Goal: Information Seeking & Learning: Understand process/instructions

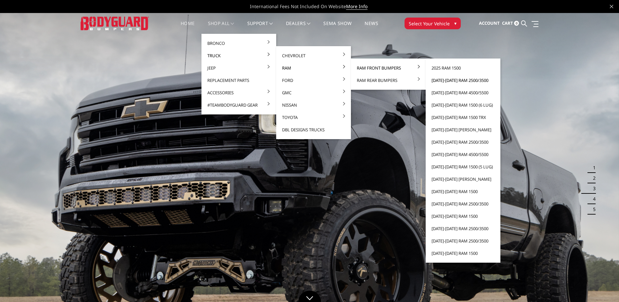
click at [448, 81] on link "[DATE]-[DATE] Ram 2500/3500" at bounding box center [464, 80] width 70 height 12
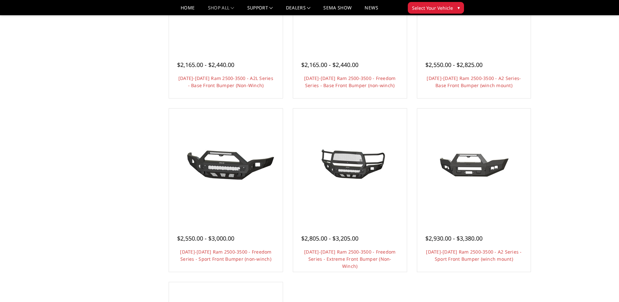
scroll to position [325, 0]
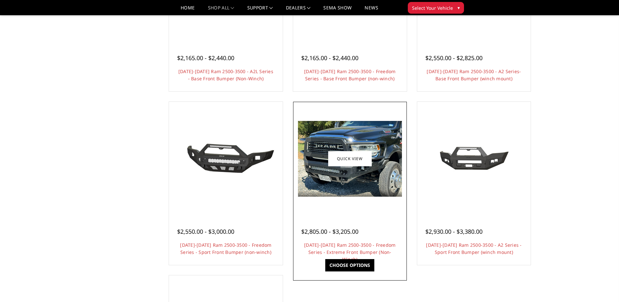
click at [361, 249] on h4 "2019-2025 Ram 2500-3500 - Freedom Series - Extreme Front Bumper (Non-Winch)" at bounding box center [350, 249] width 98 height 14
click at [361, 246] on link "2019-2025 Ram 2500-3500 - Freedom Series - Extreme Front Bumper (Non-Winch)" at bounding box center [349, 252] width 91 height 20
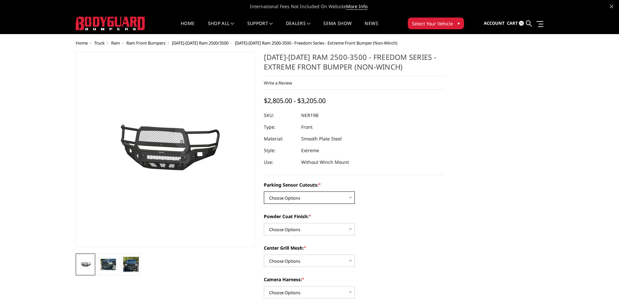
click at [303, 195] on select "Choose Options No - Without Parking Sensor Cutouts Yes - With Parking Sensor Cu…" at bounding box center [309, 198] width 91 height 12
select select "2701"
click at [264, 192] on select "Choose Options No - Without Parking Sensor Cutouts Yes - With Parking Sensor Cu…" at bounding box center [309, 198] width 91 height 12
click at [299, 229] on select "Choose Options Bare Metal Texture Black Powder Coat" at bounding box center [309, 229] width 91 height 12
select select "2703"
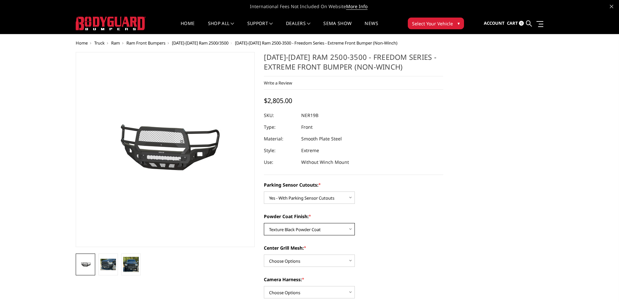
click at [264, 223] on select "Choose Options Bare Metal Texture Black Powder Coat" at bounding box center [309, 229] width 91 height 12
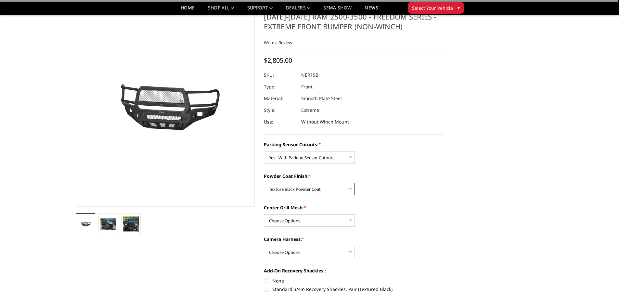
scroll to position [65, 0]
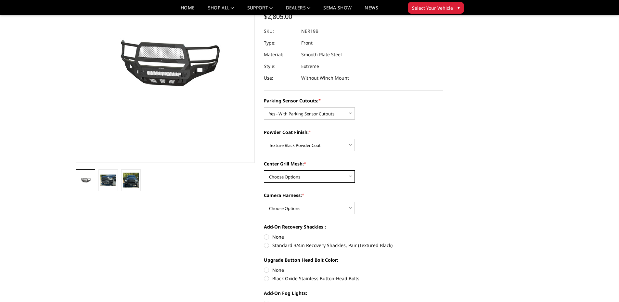
click at [284, 177] on select "Choose Options With Center Grill Mesh Without Center Grill Mesh" at bounding box center [309, 176] width 91 height 12
select select "2704"
click at [264, 170] on select "Choose Options With Center Grill Mesh Without Center Grill Mesh" at bounding box center [309, 176] width 91 height 12
click at [286, 208] on select "Choose Options WITH Camera Harness WITHOUT Camera Harness" at bounding box center [309, 208] width 91 height 12
select select "2706"
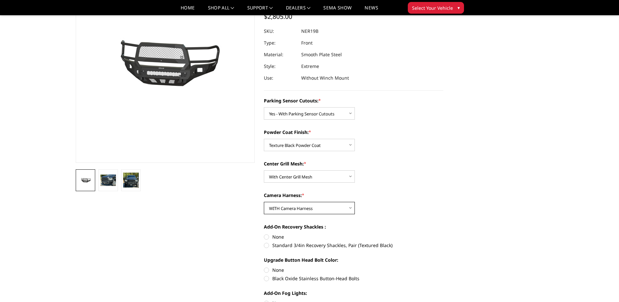
click at [264, 202] on select "Choose Options WITH Camera Harness WITHOUT Camera Harness" at bounding box center [309, 208] width 91 height 12
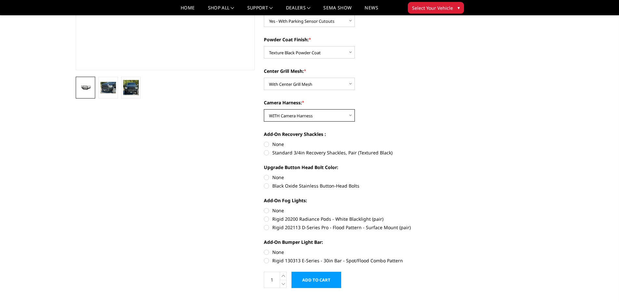
scroll to position [163, 0]
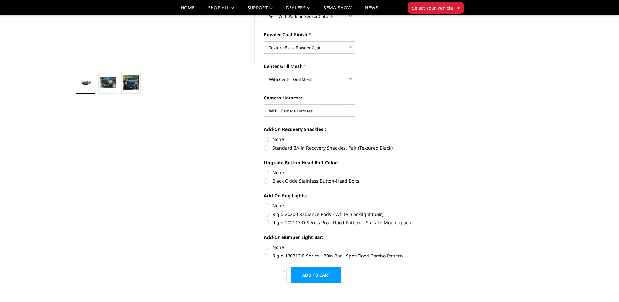
click at [265, 139] on label "None" at bounding box center [353, 139] width 179 height 7
click at [264, 136] on input "None" at bounding box center [264, 136] width 0 height 0
radio input "true"
click at [267, 182] on label "Black Oxide Stainless Button-Head Bolts" at bounding box center [353, 181] width 179 height 7
click at [444, 169] on input "Black Oxide Stainless Button-Head Bolts" at bounding box center [444, 169] width 0 height 0
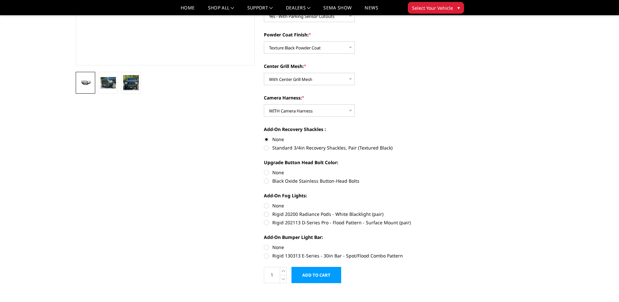
radio input "true"
click at [266, 206] on label "None" at bounding box center [353, 205] width 179 height 7
click at [264, 203] on input "None" at bounding box center [264, 202] width 0 height 0
radio input "true"
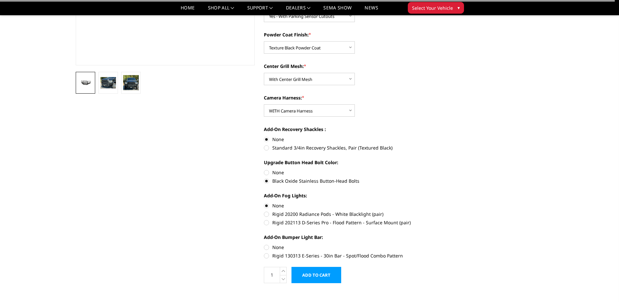
click at [267, 249] on label "None" at bounding box center [353, 247] width 179 height 7
click at [264, 244] on input "None" at bounding box center [264, 244] width 0 height 0
radio input "true"
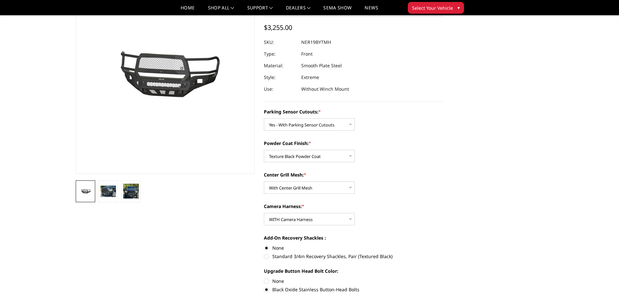
scroll to position [0, 0]
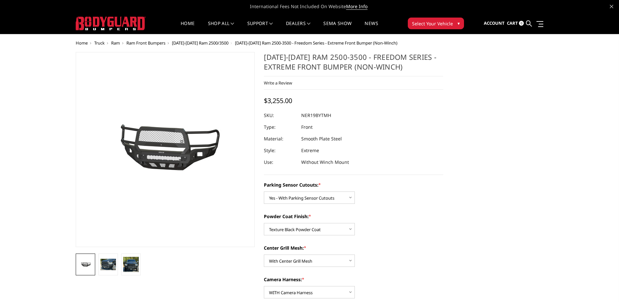
drag, startPoint x: 302, startPoint y: 116, endPoint x: 325, endPoint y: 116, distance: 22.4
click at [325, 116] on dd "NER19BYTMH" at bounding box center [316, 116] width 30 height 12
click at [321, 115] on dd "NER19BYTMH" at bounding box center [316, 116] width 30 height 12
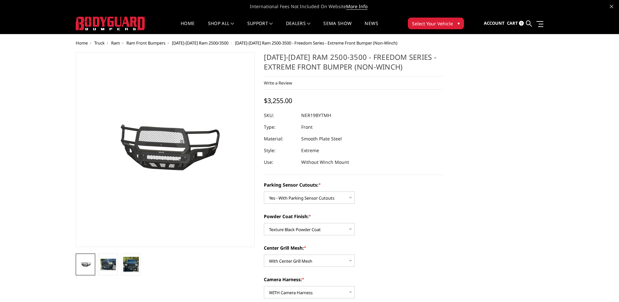
click at [358, 122] on dl "SKU: NER19BYTMH UPC: Type: Front Material: Smooth Plate Steel Style: Extreme Us…" at bounding box center [353, 139] width 179 height 59
click at [323, 115] on dd "NER19BYTMH" at bounding box center [316, 116] width 30 height 12
click at [320, 126] on dl "SKU: NER19BYTMH UPC: Type: Front Material: Smooth Plate Steel Style: Extreme Us…" at bounding box center [353, 139] width 179 height 59
drag, startPoint x: 302, startPoint y: 114, endPoint x: 332, endPoint y: 116, distance: 29.7
click at [331, 117] on dd "NER19BYTMH" at bounding box center [316, 116] width 30 height 12
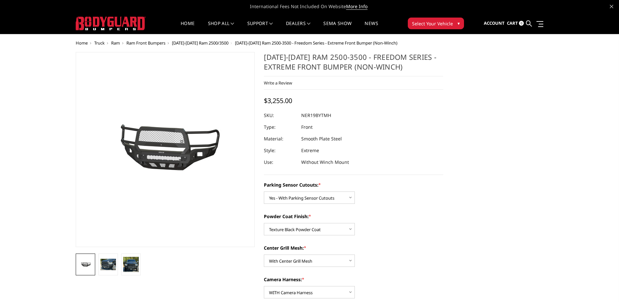
click at [314, 66] on h1 "[DATE]-[DATE] Ram 2500-3500 - Freedom Series - Extreme Front Bumper (Non-Winch)" at bounding box center [353, 64] width 179 height 24
click at [315, 66] on h1 "[DATE]-[DATE] Ram 2500-3500 - Freedom Series - Extreme Front Bumper (Non-Winch)" at bounding box center [353, 64] width 179 height 24
click at [323, 63] on h1 "[DATE]-[DATE] Ram 2500-3500 - Freedom Series - Extreme Front Bumper (Non-Winch)" at bounding box center [353, 64] width 179 height 24
click at [324, 64] on h1 "[DATE]-[DATE] Ram 2500-3500 - Freedom Series - Extreme Front Bumper (Non-Winch)" at bounding box center [353, 64] width 179 height 24
click at [406, 173] on div "2019-2025 Ram 2500-3500 - Freedom Series - Extreme Front Bumper (Non-Winch) Wri…" at bounding box center [353, 113] width 179 height 123
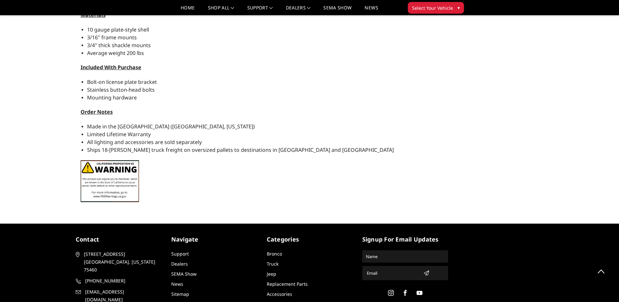
scroll to position [878, 0]
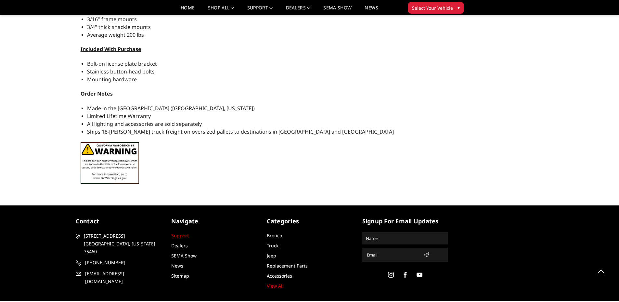
click at [181, 236] on link "Support" at bounding box center [180, 235] width 18 height 6
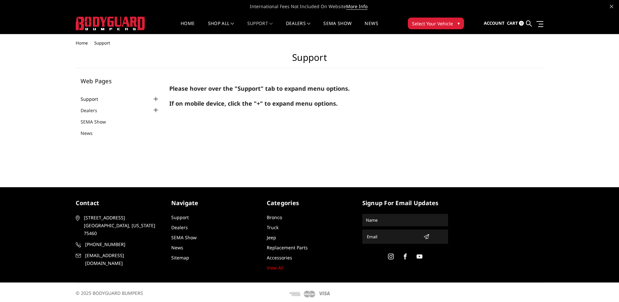
click at [93, 101] on link "Support" at bounding box center [94, 99] width 26 height 7
click at [153, 99] on div at bounding box center [156, 99] width 8 height 8
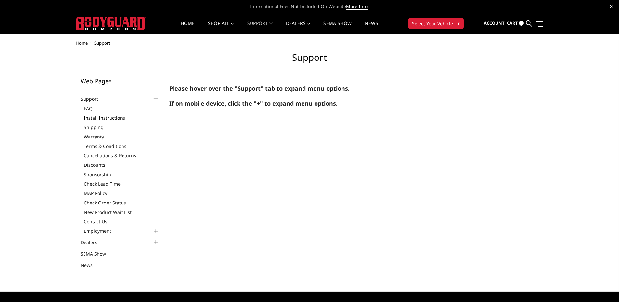
click at [116, 117] on link "Install Instructions" at bounding box center [122, 117] width 76 height 7
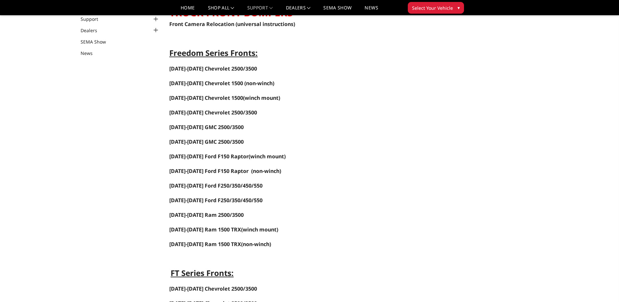
scroll to position [65, 0]
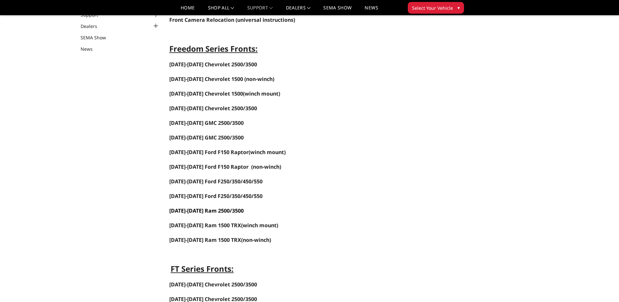
click at [210, 212] on span "[DATE]-[DATE] Ram 2500/3500" at bounding box center [206, 210] width 74 height 7
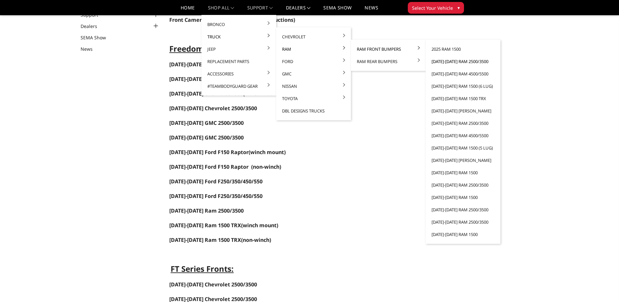
click at [444, 61] on link "[DATE]-[DATE] Ram 2500/3500" at bounding box center [464, 61] width 70 height 12
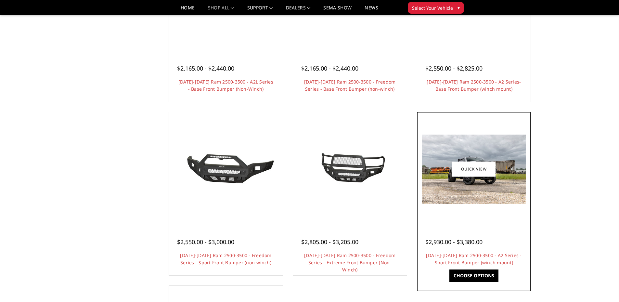
scroll to position [423, 0]
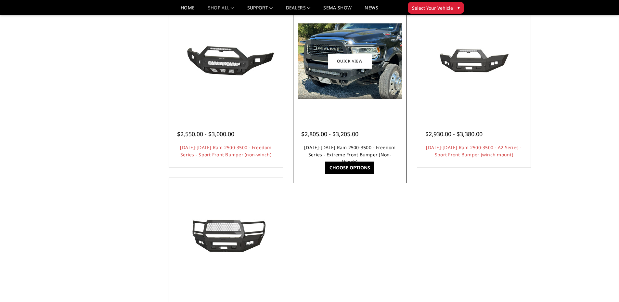
click at [347, 155] on link "[DATE]-[DATE] Ram 2500-3500 - Freedom Series - Extreme Front Bumper (Non-Winch)" at bounding box center [349, 154] width 91 height 20
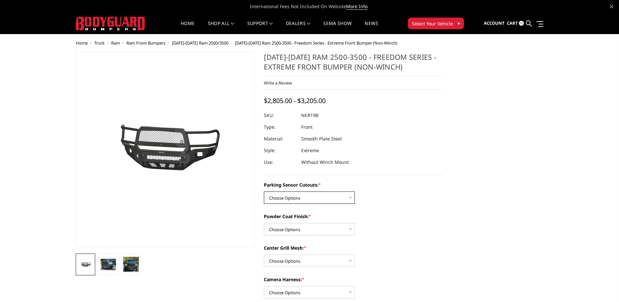
click at [289, 196] on select "Choose Options No - Without Parking Sensor Cutouts Yes - With Parking Sensor Cu…" at bounding box center [309, 198] width 91 height 12
select select "2701"
click at [264, 192] on select "Choose Options No - Without Parking Sensor Cutouts Yes - With Parking Sensor Cu…" at bounding box center [309, 198] width 91 height 12
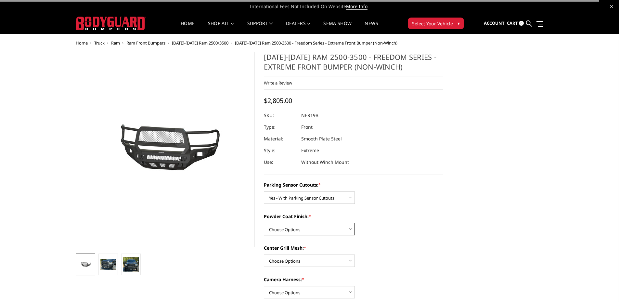
click at [289, 225] on select "Choose Options Bare Metal Texture Black Powder Coat" at bounding box center [309, 229] width 91 height 12
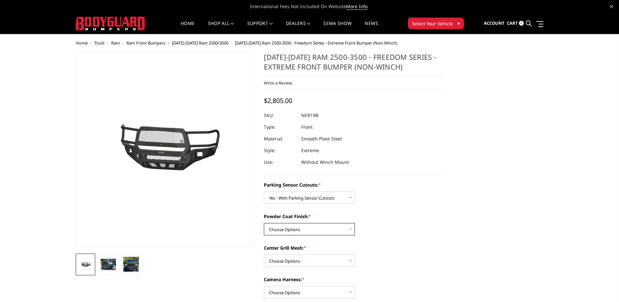
select select "2703"
click at [264, 223] on select "Choose Options Bare Metal Texture Black Powder Coat" at bounding box center [309, 229] width 91 height 12
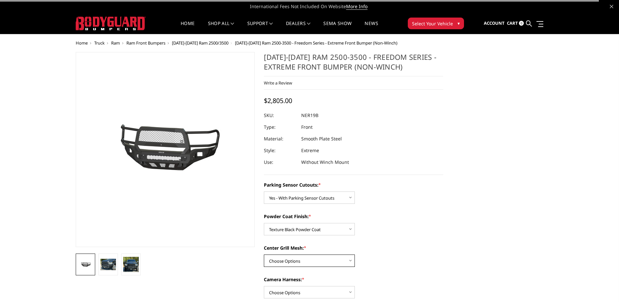
click at [288, 262] on select "Choose Options With Center Grill Mesh Without Center Grill Mesh" at bounding box center [309, 261] width 91 height 12
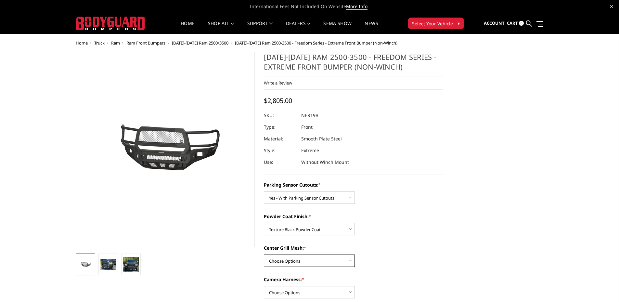
select select "2704"
click at [264, 255] on select "Choose Options With Center Grill Mesh Without Center Grill Mesh" at bounding box center [309, 261] width 91 height 12
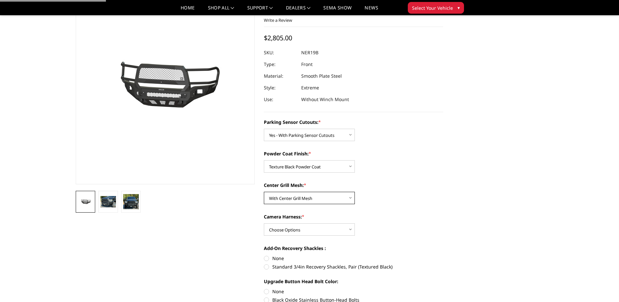
scroll to position [98, 0]
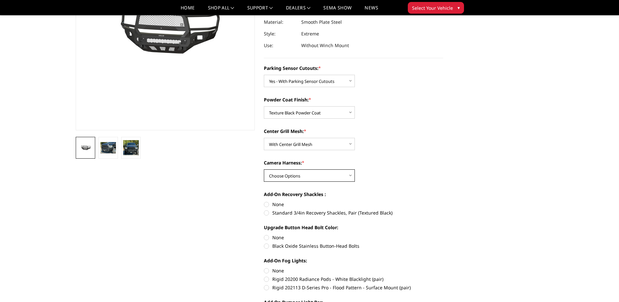
click at [284, 179] on select "Choose Options WITH Camera Harness WITHOUT Camera Harness" at bounding box center [309, 175] width 91 height 12
select select "2706"
click at [264, 169] on select "Choose Options WITH Camera Harness WITHOUT Camera Harness" at bounding box center [309, 175] width 91 height 12
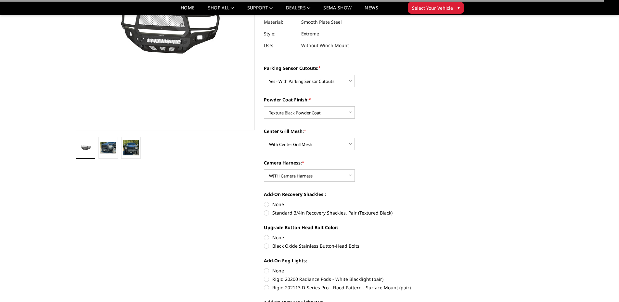
click at [278, 205] on label "None" at bounding box center [353, 204] width 179 height 7
click at [264, 201] on input "None" at bounding box center [264, 201] width 0 height 0
radio input "true"
click at [278, 245] on label "Black Oxide Stainless Button-Head Bolts" at bounding box center [353, 246] width 179 height 7
click at [444, 234] on input "Black Oxide Stainless Button-Head Bolts" at bounding box center [444, 234] width 0 height 0
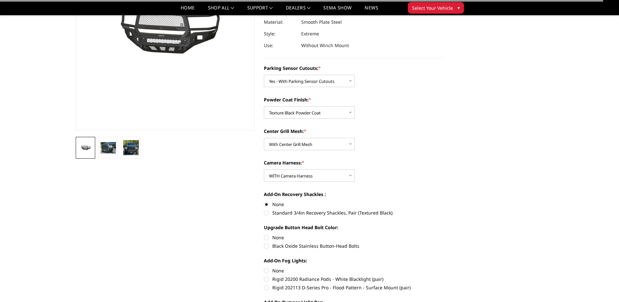
radio input "true"
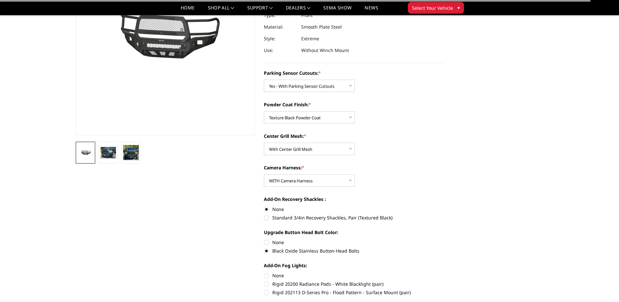
scroll to position [0, 0]
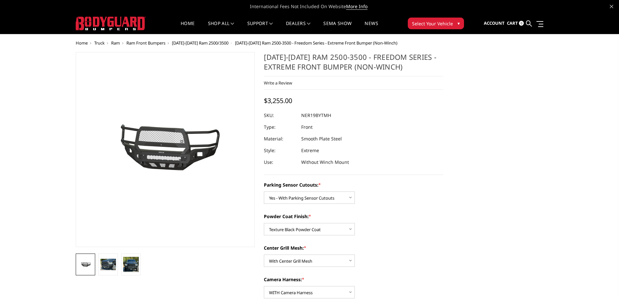
drag, startPoint x: 300, startPoint y: 117, endPoint x: 331, endPoint y: 117, distance: 30.6
click at [331, 117] on dl "SKU: NER19BYTMH UPC: Type: Front Material: Smooth Plate Steel Style: Extreme Us…" at bounding box center [353, 139] width 179 height 59
